Goal: Task Accomplishment & Management: Manage account settings

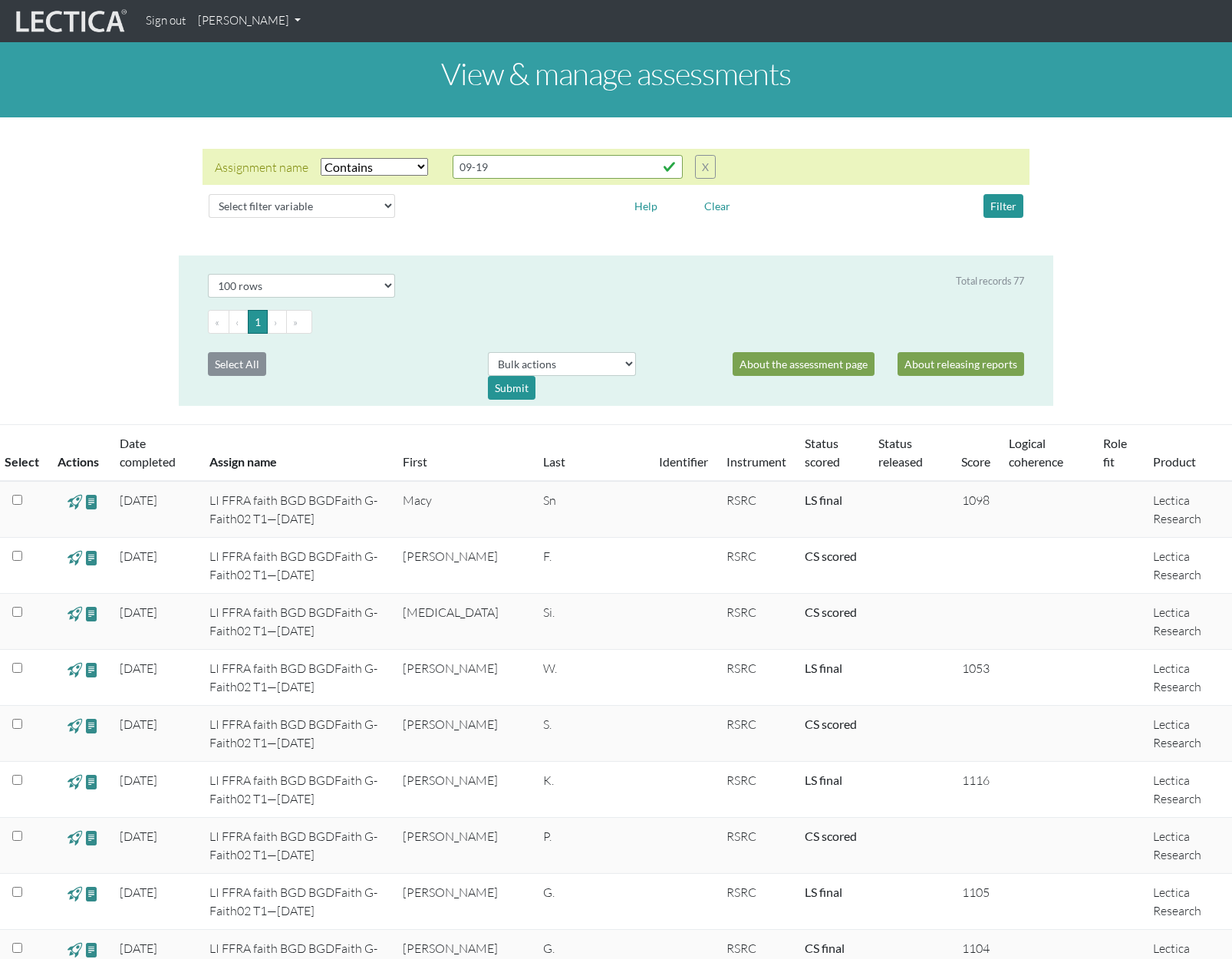
select select "icontains"
select select "100"
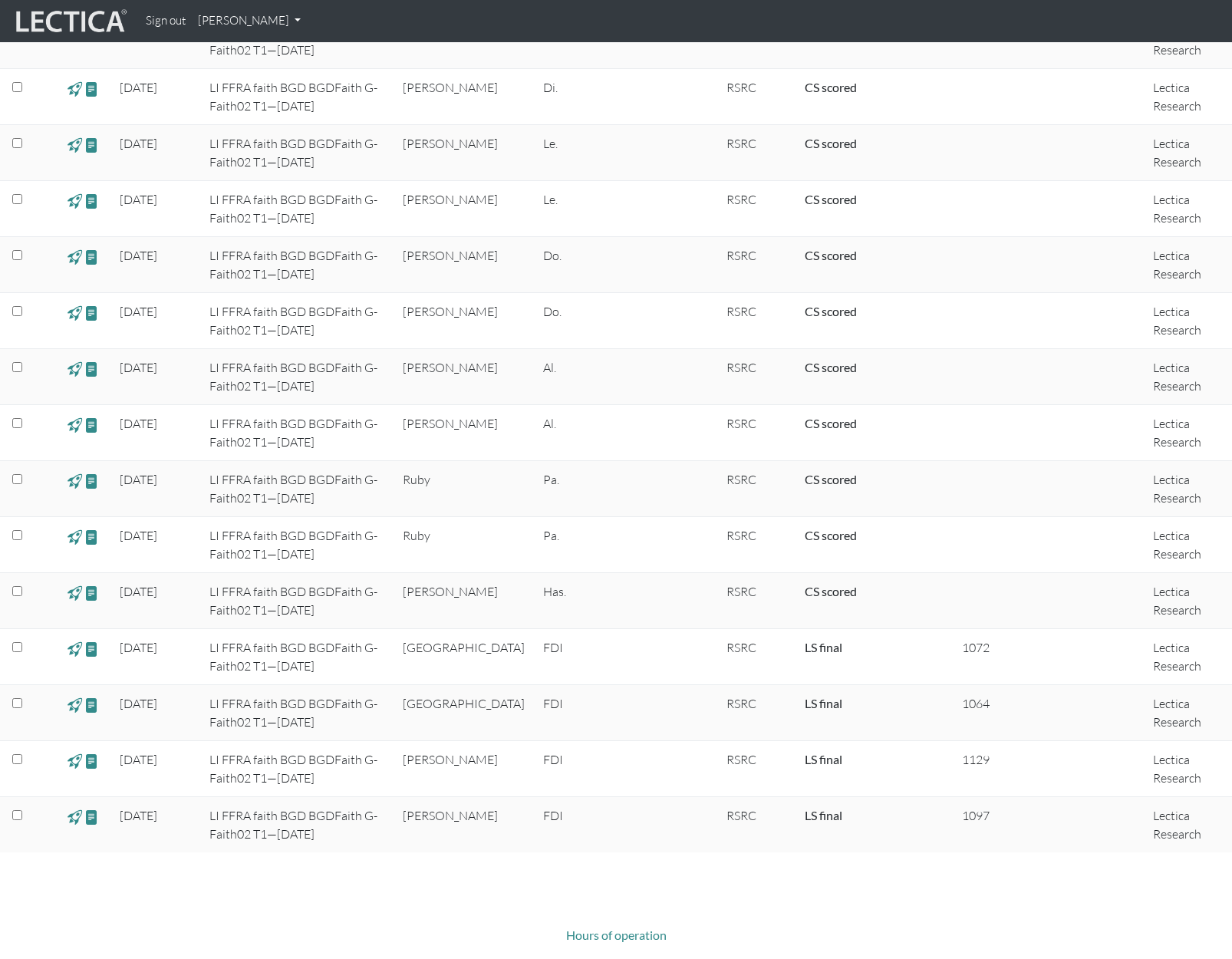
scroll to position [3940, 0]
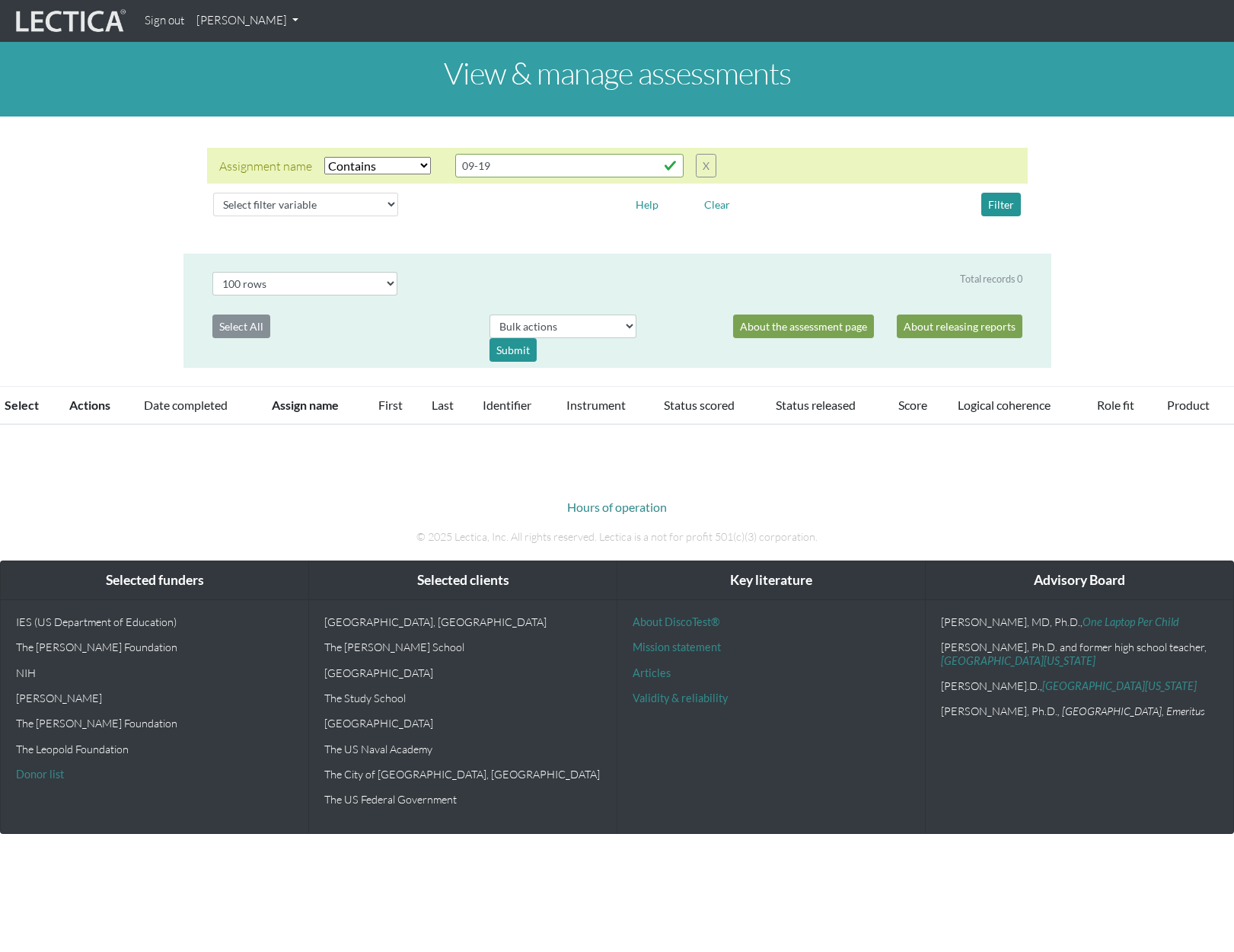
select select "icontains"
select select "100"
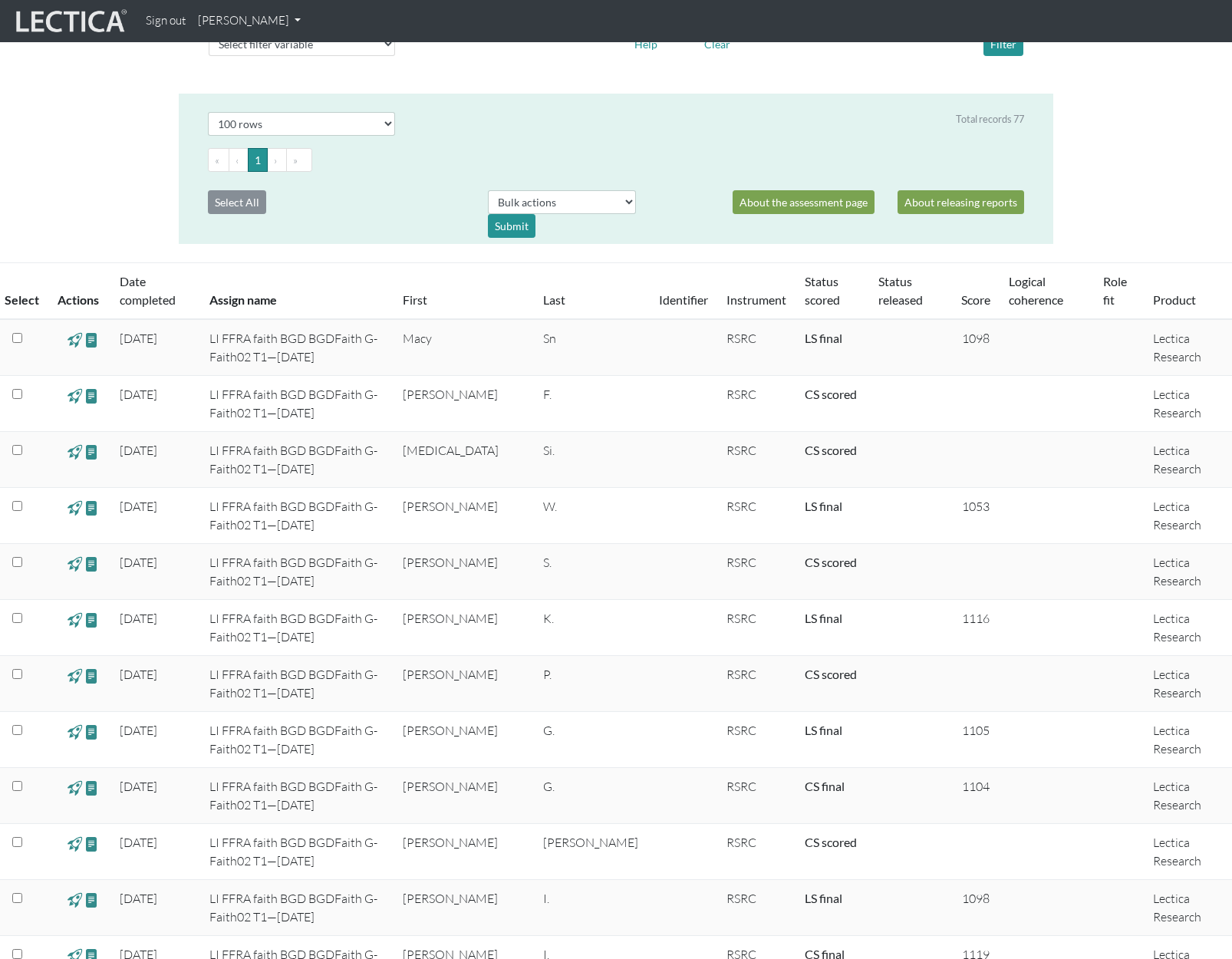
scroll to position [171, 0]
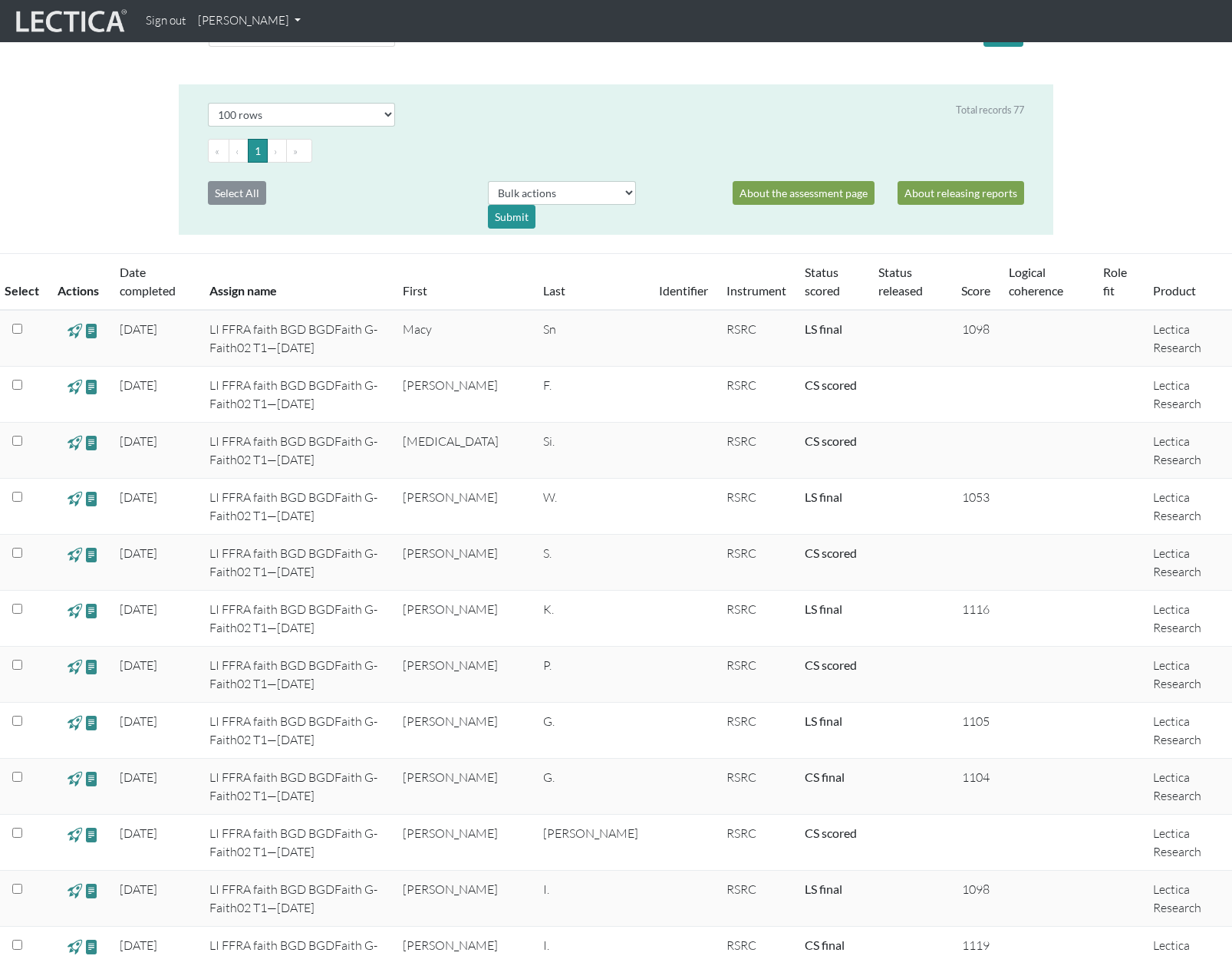
drag, startPoint x: 1230, startPoint y: 168, endPoint x: 1232, endPoint y: 150, distance: 18.1
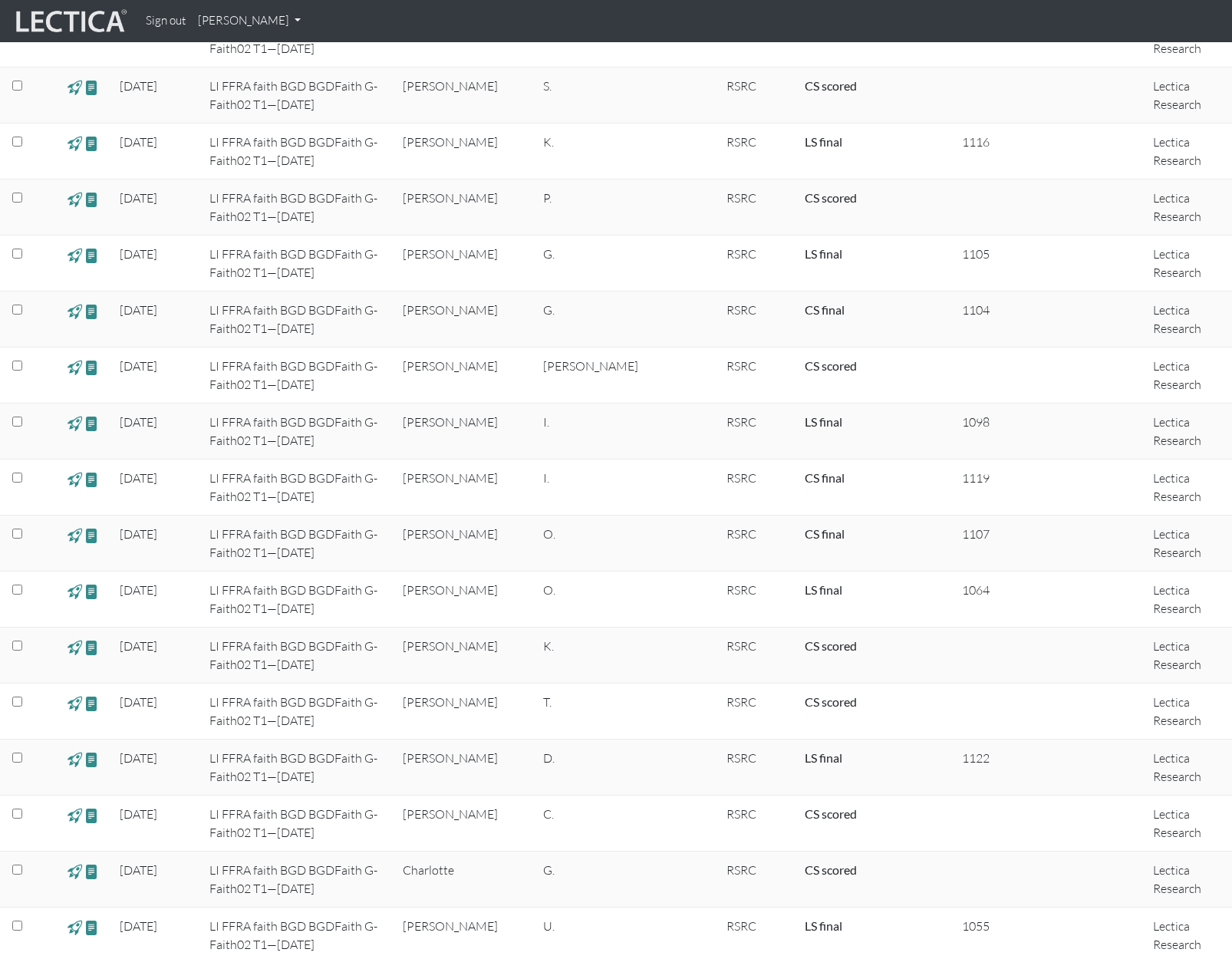
scroll to position [0, 0]
